Goal: Information Seeking & Learning: Find specific fact

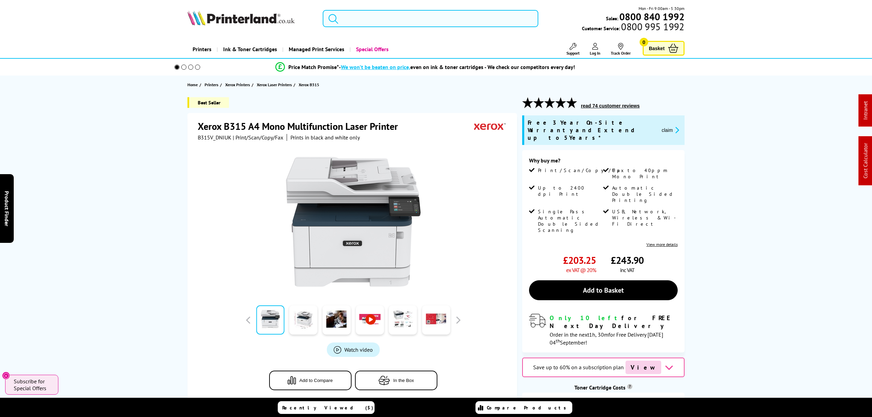
click at [396, 11] on input "search" at bounding box center [431, 18] width 216 height 17
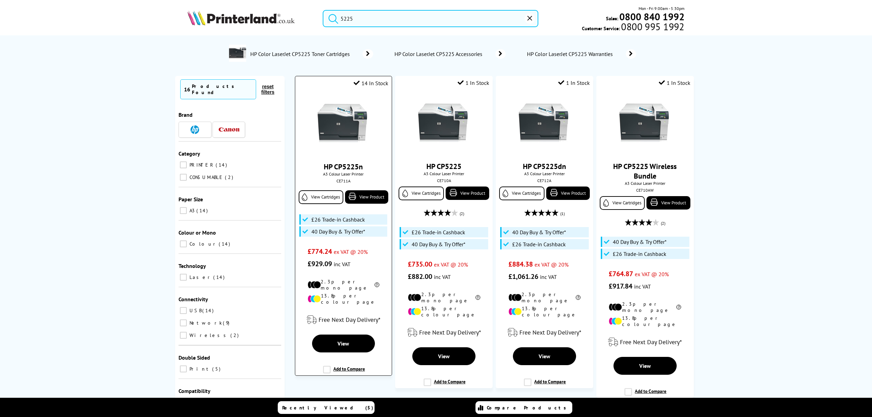
type input "5225"
click at [327, 128] on img at bounding box center [344, 125] width 52 height 52
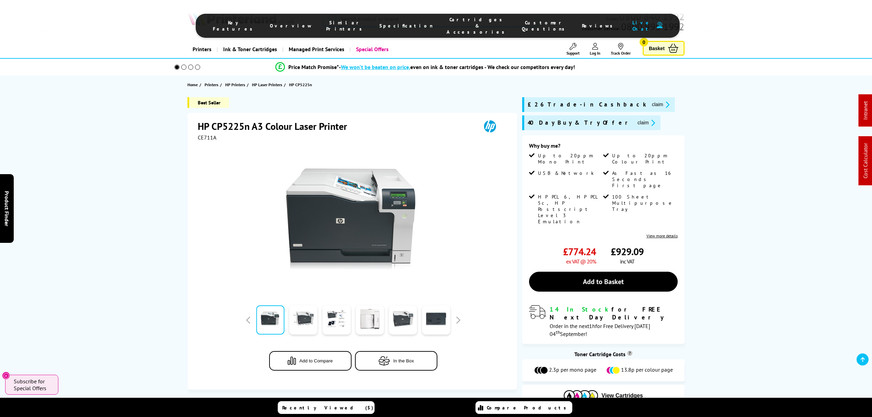
drag, startPoint x: 450, startPoint y: 241, endPoint x: 455, endPoint y: 34, distance: 206.5
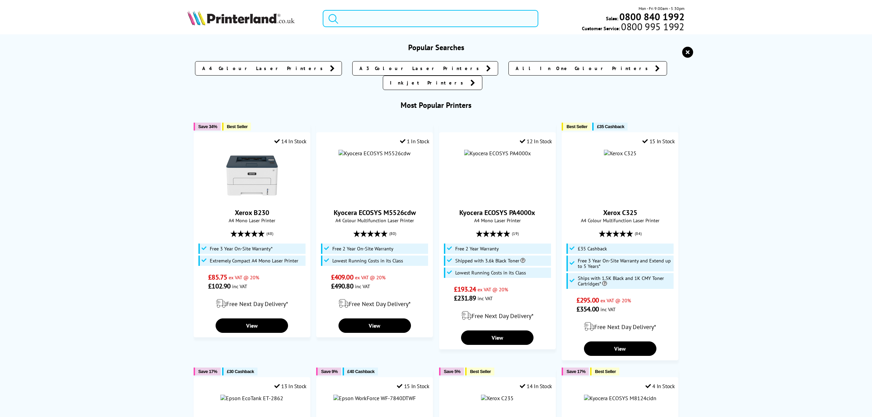
drag, startPoint x: 435, startPoint y: 18, endPoint x: 433, endPoint y: 25, distance: 7.2
click at [435, 19] on input "search" at bounding box center [431, 18] width 216 height 17
paste input "HLL8260CDWZU1"
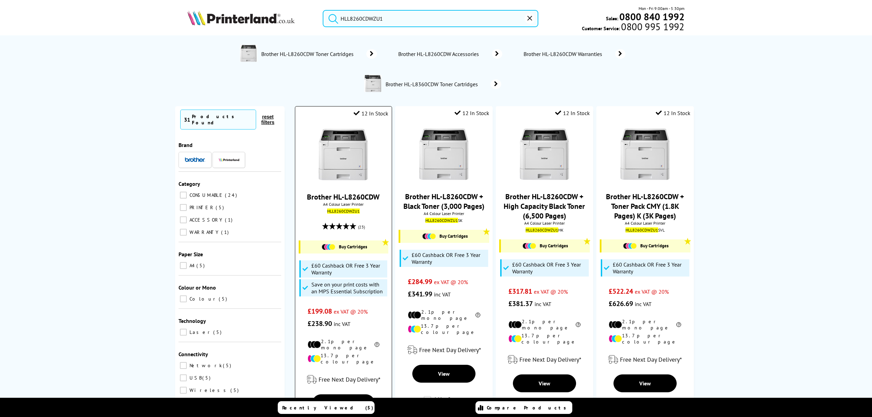
type input "HLL8260CDWZU1"
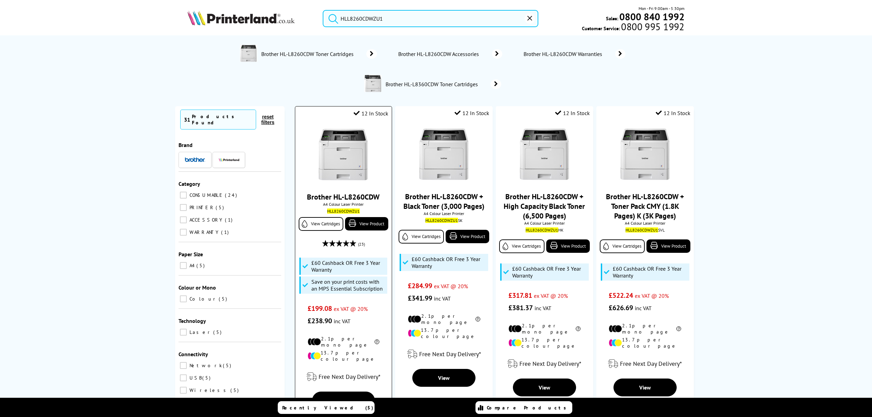
click at [344, 140] on img at bounding box center [344, 155] width 52 height 52
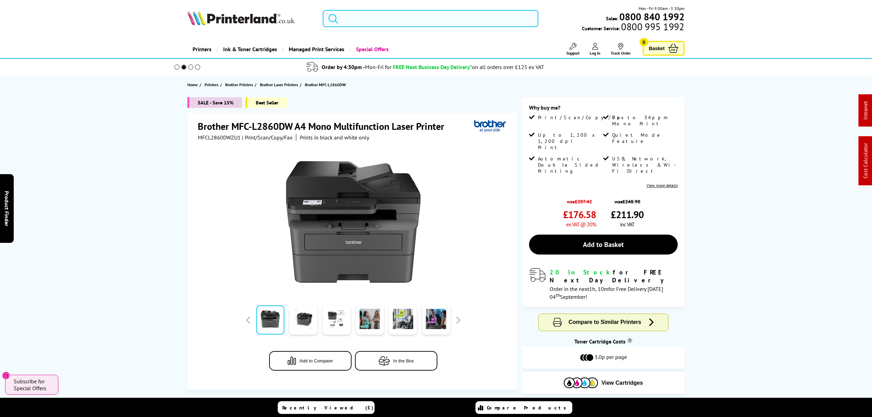
click at [402, 21] on input "search" at bounding box center [431, 18] width 216 height 17
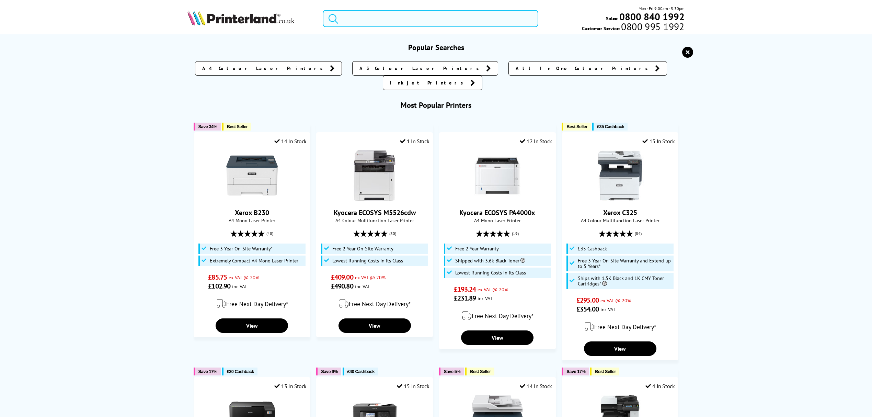
paste input "MFCL3740CDWZU1"
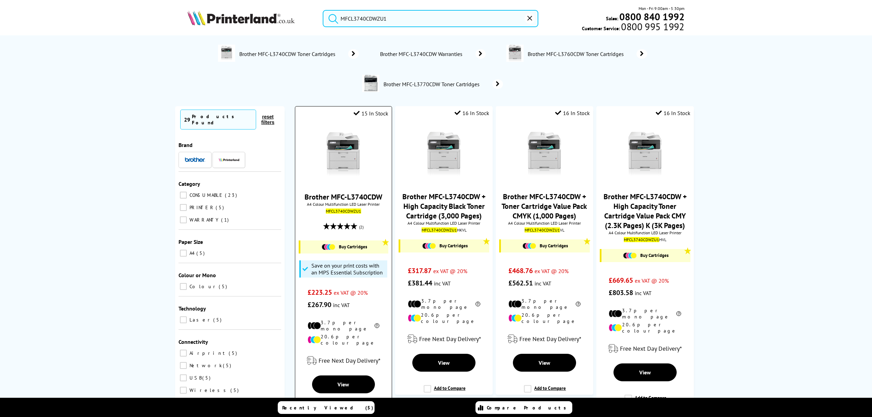
type input "MFCL3740CDWZU1"
click at [353, 160] on img at bounding box center [344, 155] width 52 height 52
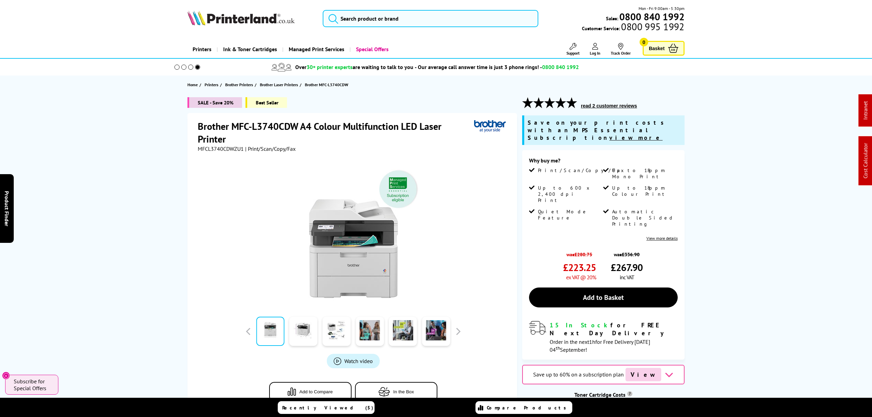
drag, startPoint x: 149, startPoint y: 87, endPoint x: 92, endPoint y: -56, distance: 153.8
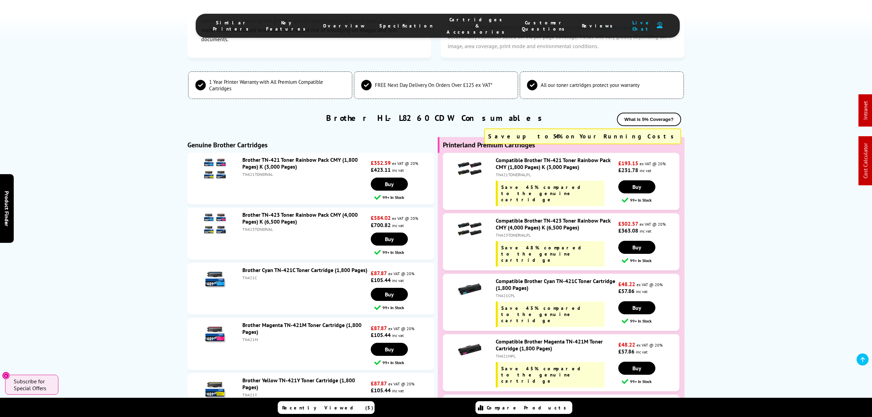
scroll to position [2311, 0]
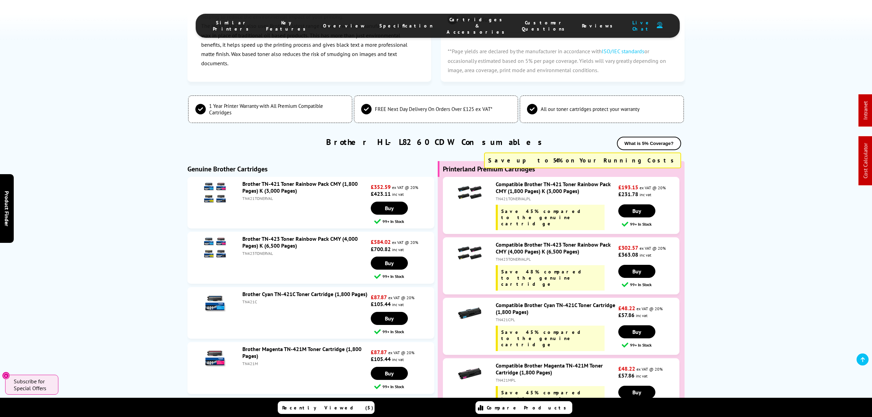
drag, startPoint x: 152, startPoint y: 250, endPoint x: 153, endPoint y: -20, distance: 270.3
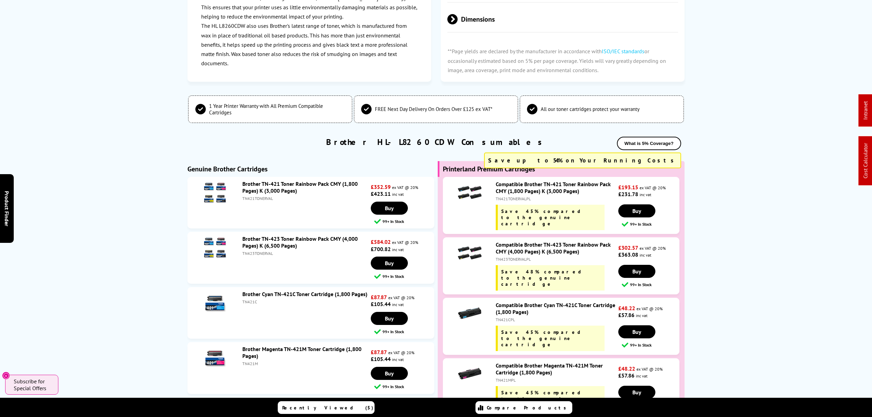
scroll to position [0, 0]
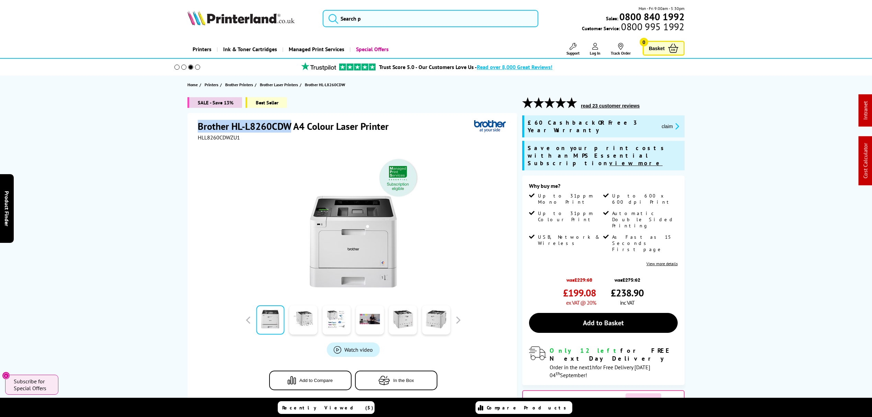
drag, startPoint x: 291, startPoint y: 126, endPoint x: 194, endPoint y: 121, distance: 96.3
click at [194, 121] on div "Brother HL-L8260CDW A4 Colour Laser Printer HLL8260CDWZU1 Watch video Add to Co…" at bounding box center [353, 261] width 330 height 296
copy h1 "Brother HL-L8260CDW"
click at [368, 25] on input "search" at bounding box center [431, 18] width 216 height 17
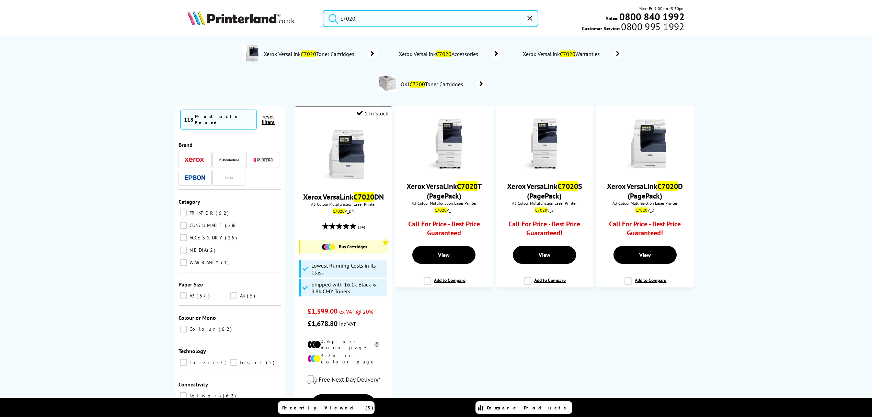
type input "c7020"
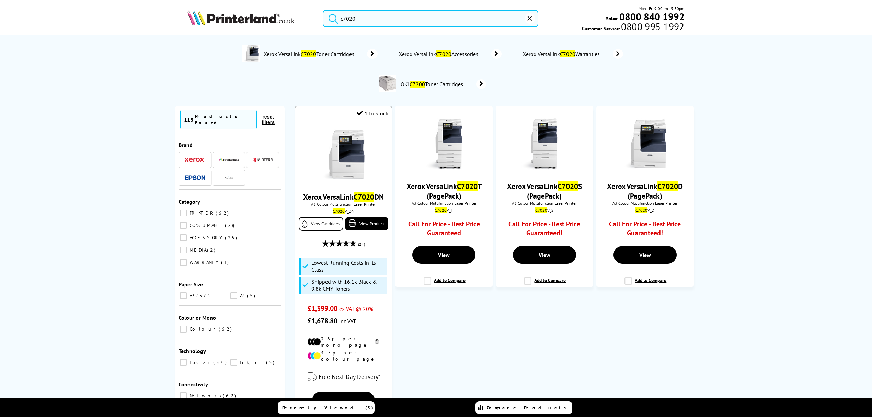
click at [330, 168] on img at bounding box center [344, 155] width 52 height 52
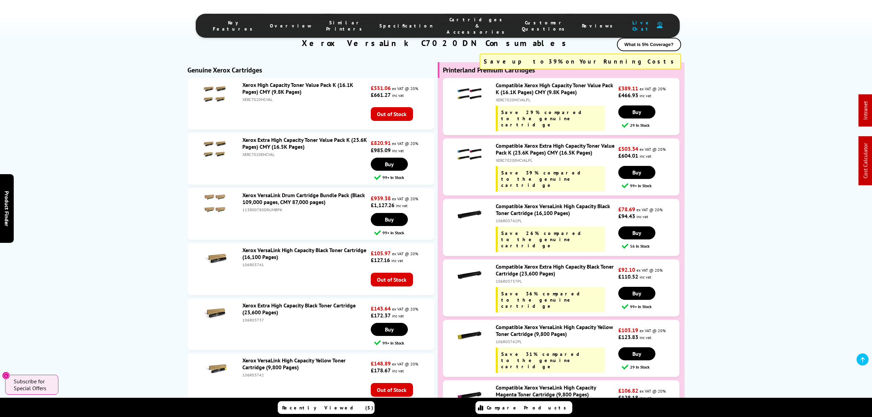
scroll to position [2701, 0]
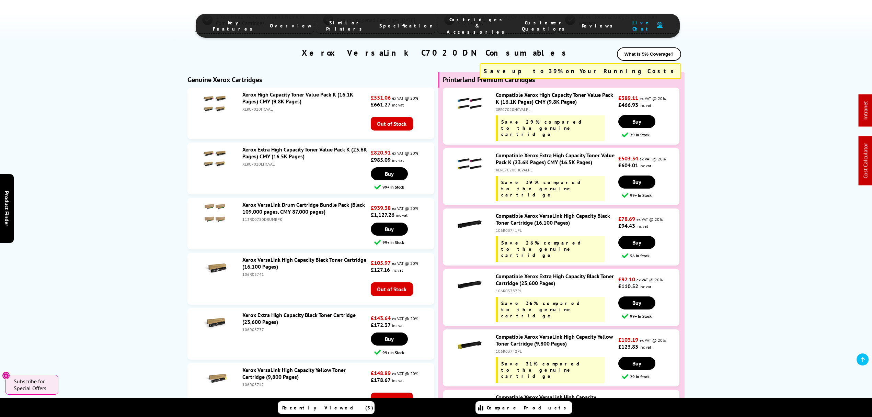
click at [502, 288] on div "106R03737PL" at bounding box center [556, 290] width 121 height 5
copy div "106R03737PL"
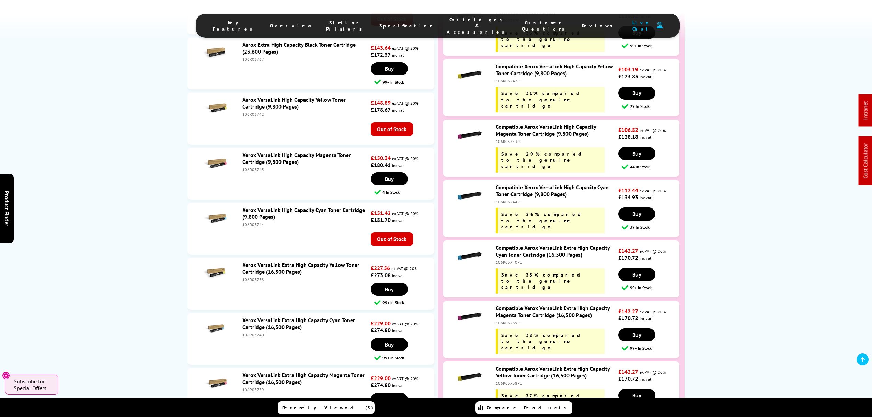
scroll to position [2976, 0]
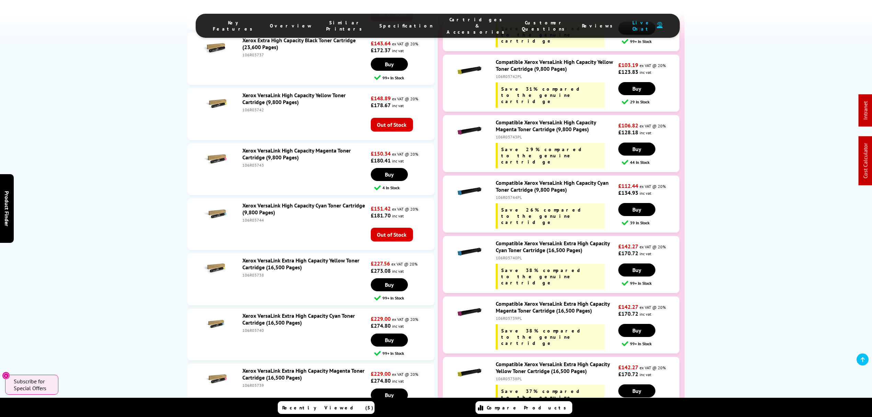
click at [512, 255] on div "106R03740PL" at bounding box center [556, 257] width 121 height 5
copy div "106R03740PL"
